Goal: Information Seeking & Learning: Learn about a topic

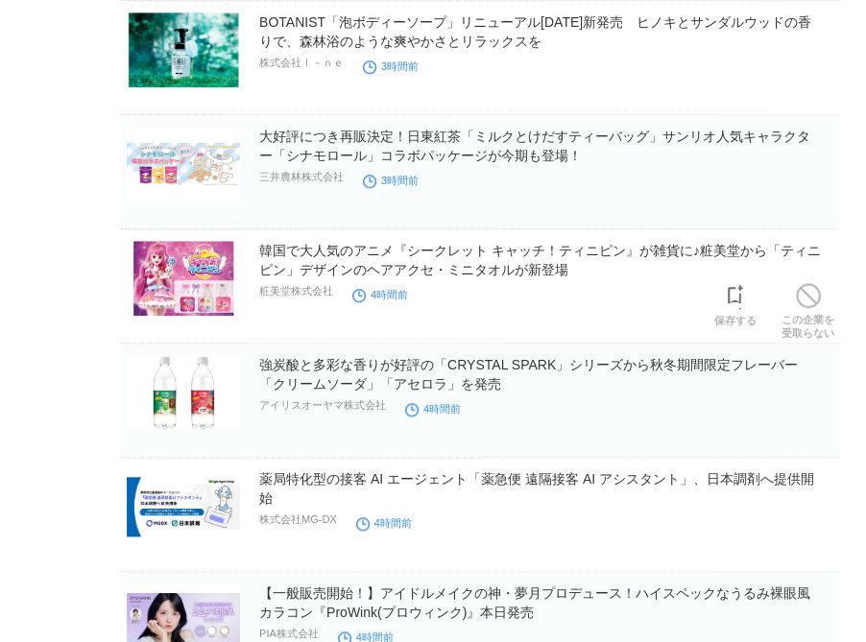
scroll to position [840, 0]
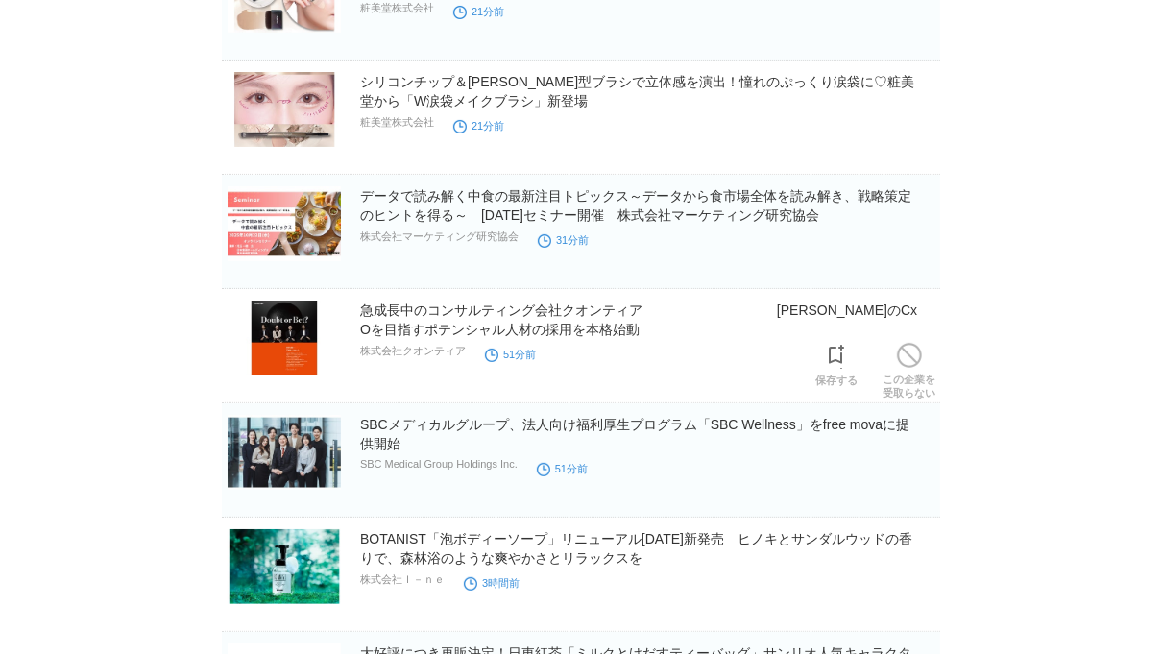
scroll to position [240, 0]
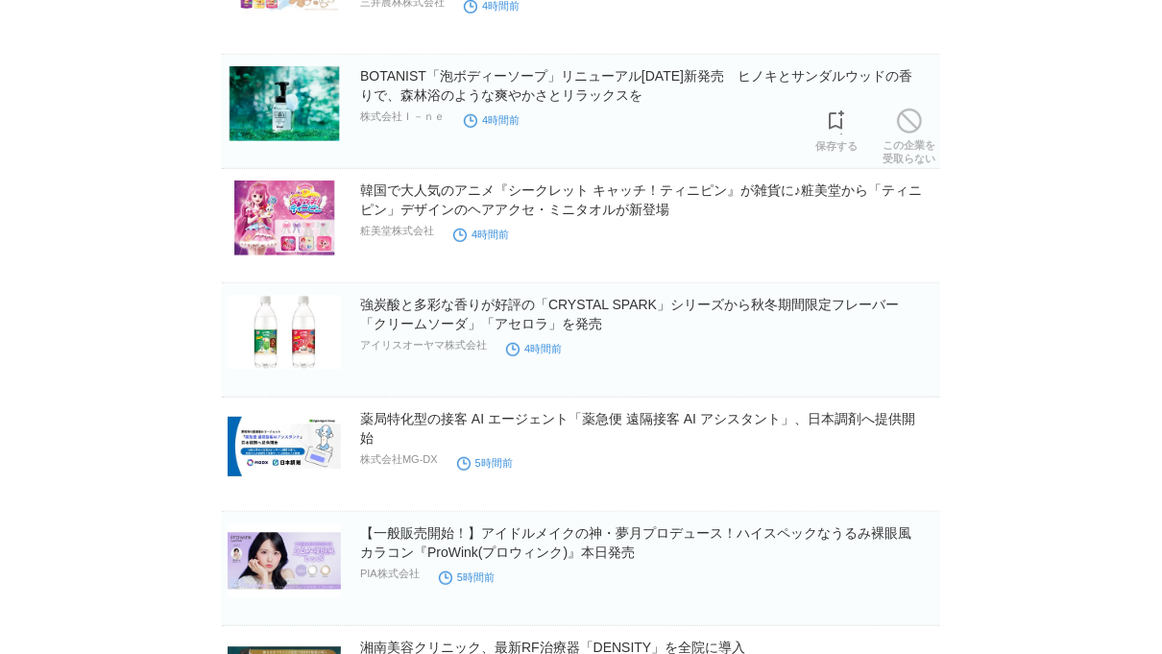
scroll to position [817, 0]
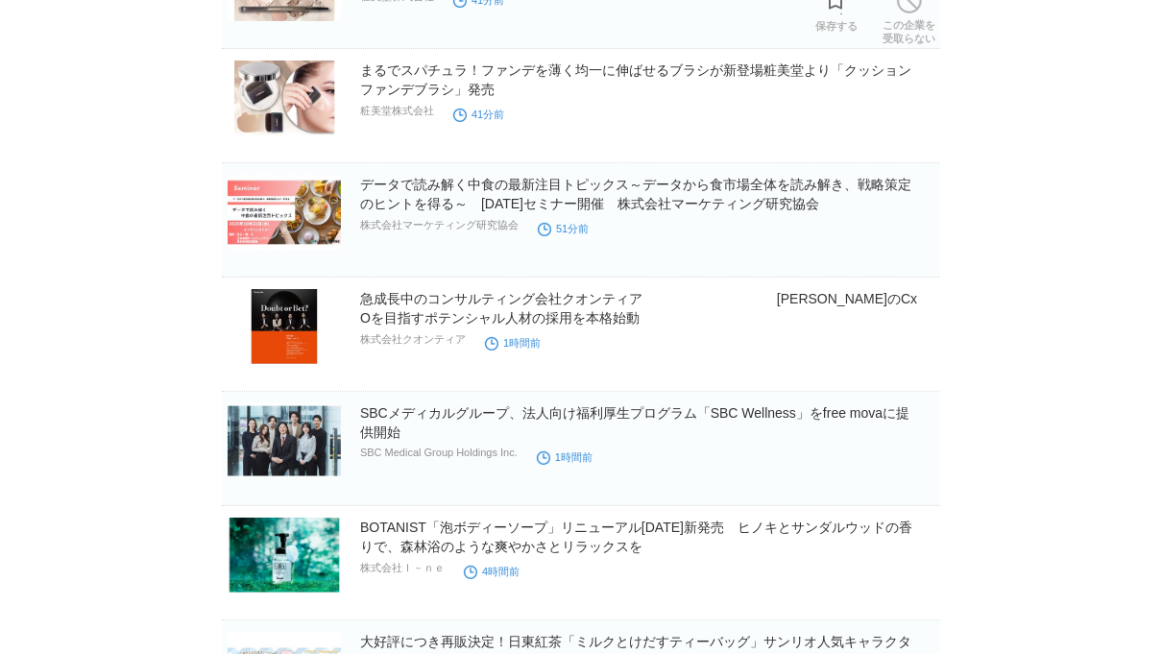
scroll to position [230, 0]
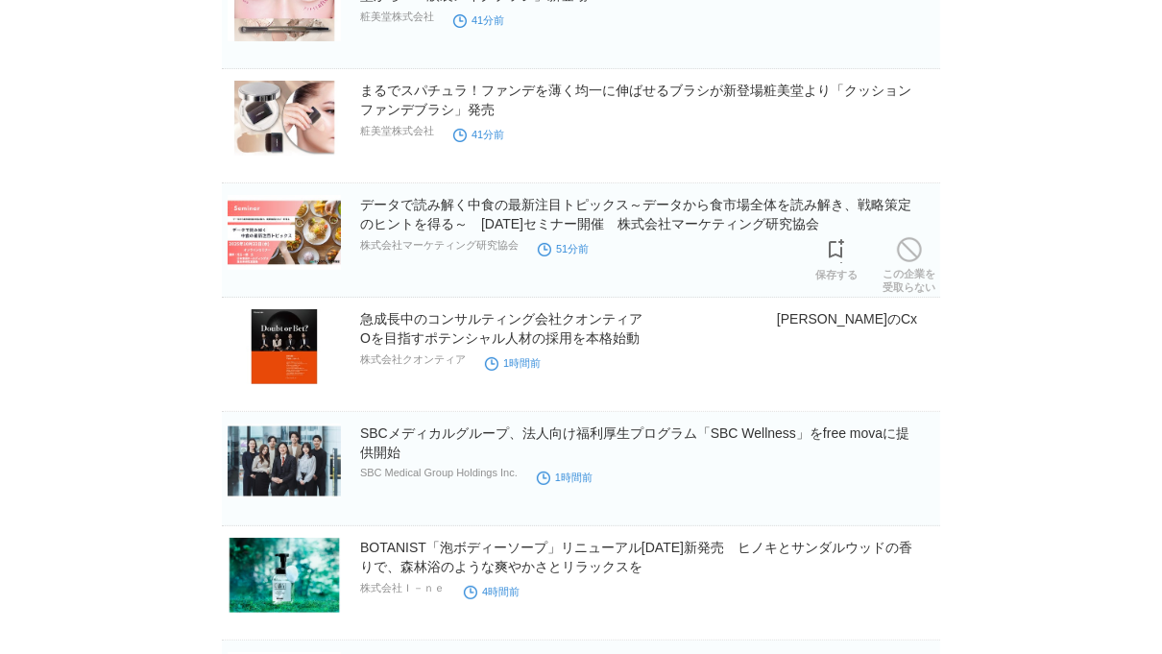
click at [711, 231] on link "データで読み解く中食の最新注目トピックス～データから食市場全体を読み解き、戦略策定のヒントを得る～　[DATE]セミナー開催　株式会社マーケティング研究協会" at bounding box center [635, 214] width 551 height 35
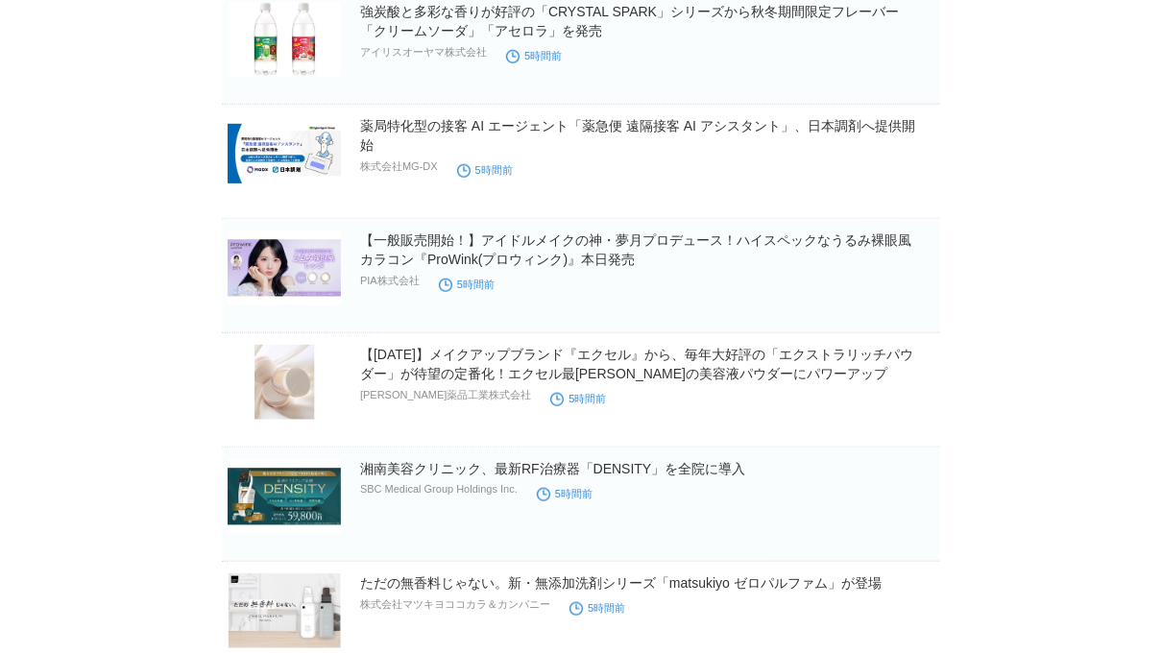
scroll to position [1113, 0]
